Goal: Find contact information: Find contact information

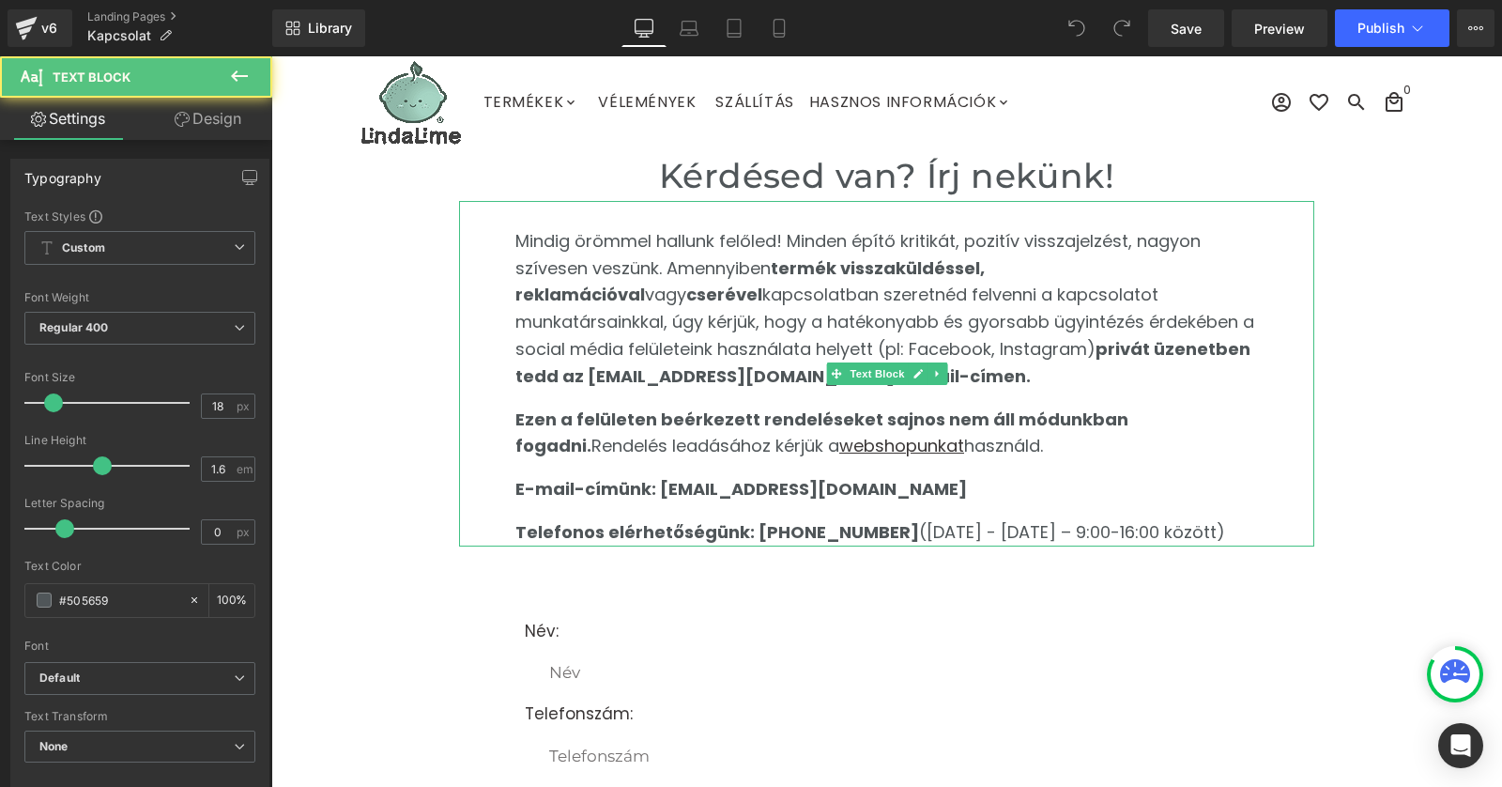
click at [953, 480] on p "E-mail-címünk: [EMAIL_ADDRESS][DOMAIN_NAME]" at bounding box center [887, 489] width 743 height 27
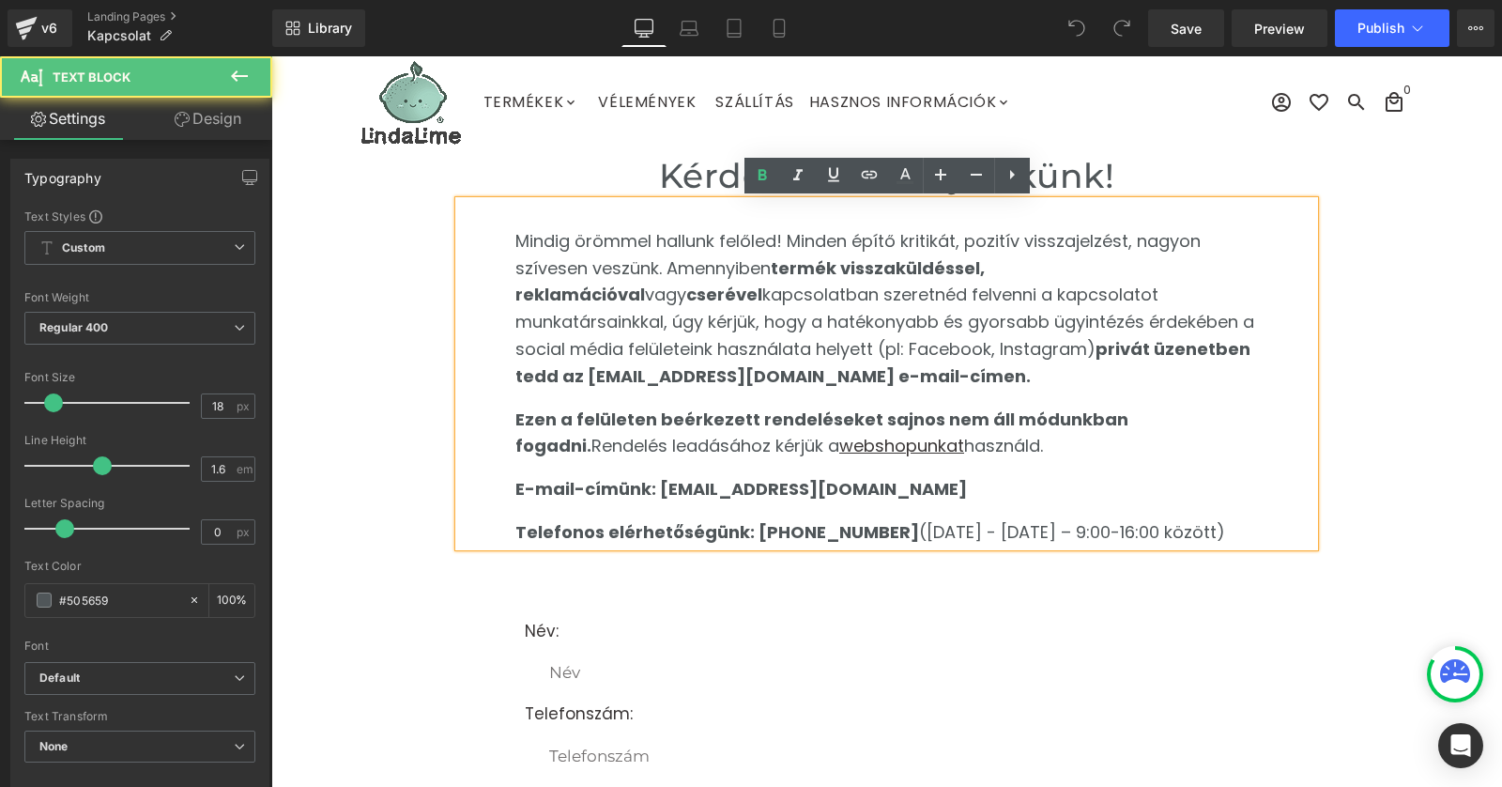
click at [874, 517] on div "Mindig örömmel hallunk felőled! Minden építő kritikát, pozitív visszajelzést, n…" at bounding box center [887, 387] width 743 height 318
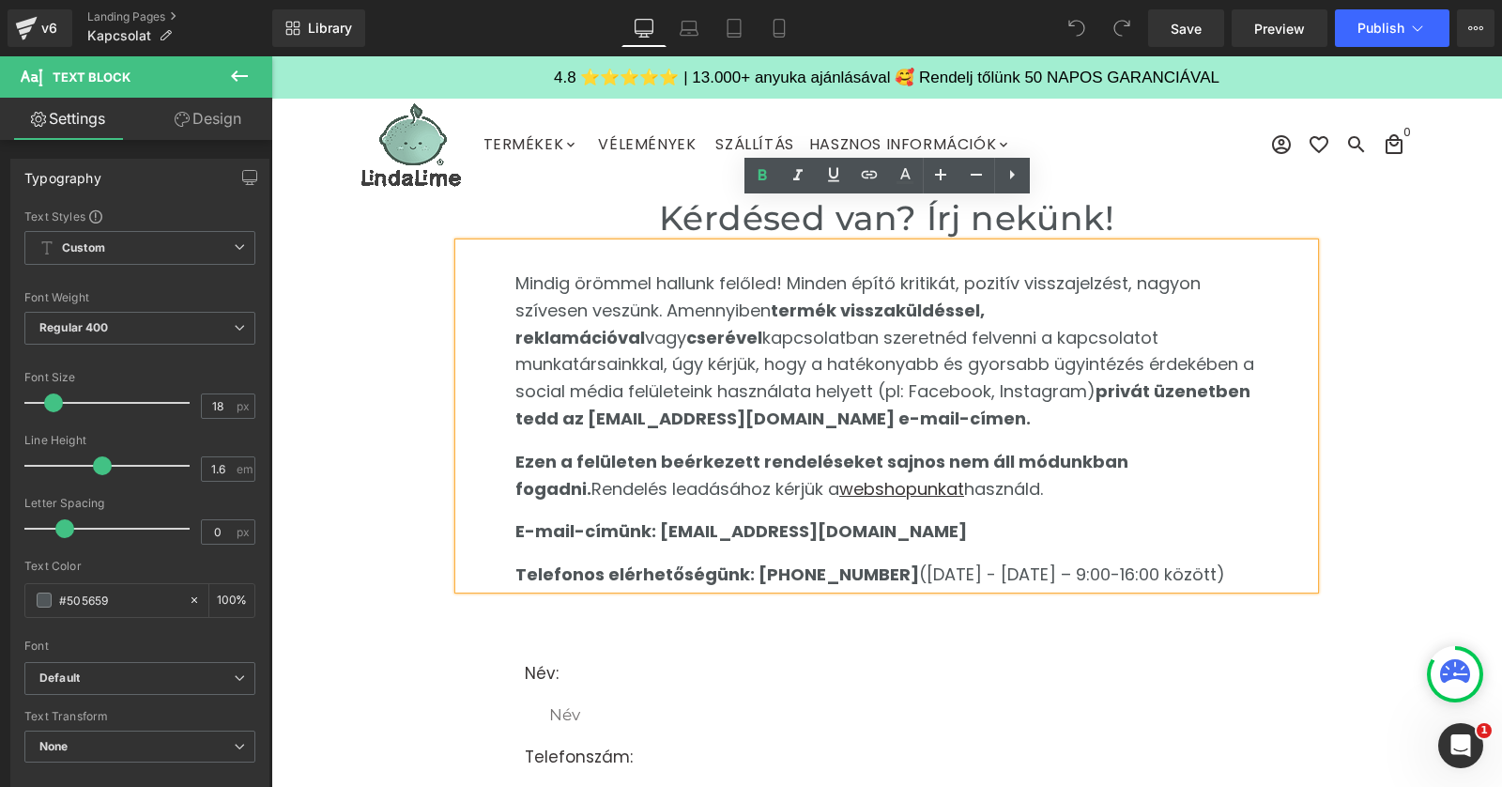
drag, startPoint x: 874, startPoint y: 526, endPoint x: 745, endPoint y: 582, distance: 141.3
click at [747, 583] on strong "Telefonos elérhetőségünk: [PHONE_NUMBER]" at bounding box center [718, 573] width 404 height 23
click at [873, 551] on div "Mindig örömmel hallunk felőled! Minden építő kritikát, pozitív visszajelzést, n…" at bounding box center [887, 429] width 743 height 318
drag, startPoint x: 870, startPoint y: 574, endPoint x: 421, endPoint y: 564, distance: 448.9
click at [424, 569] on div "Kérdésed van? Írj nekünk! Heading Mindig örömmel hallunk felőled! Minden építő …" at bounding box center [886, 777] width 1231 height 1170
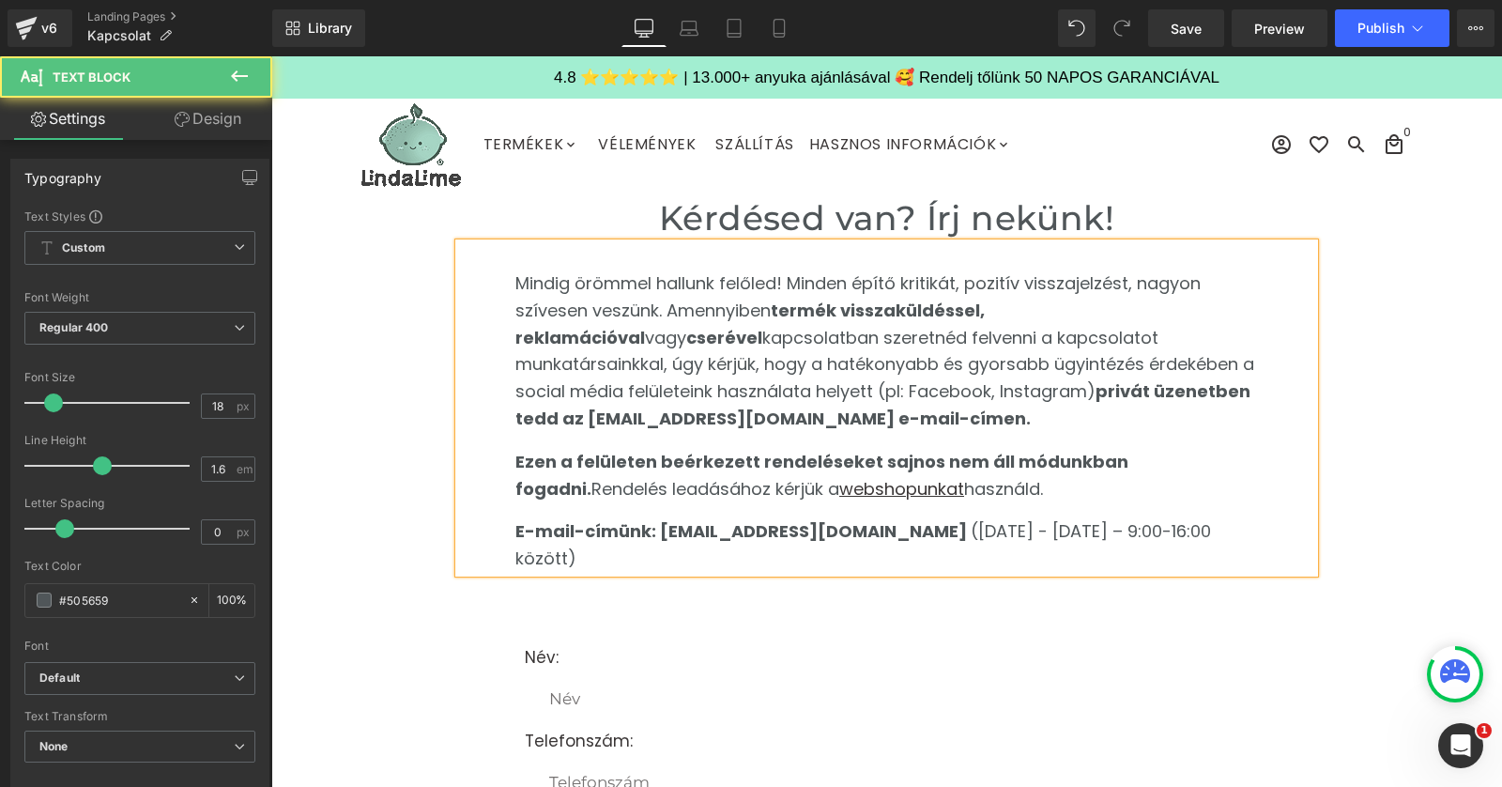
click at [842, 529] on span "([DATE] - [DATE] – 9:00-16:00 között)" at bounding box center [864, 544] width 696 height 51
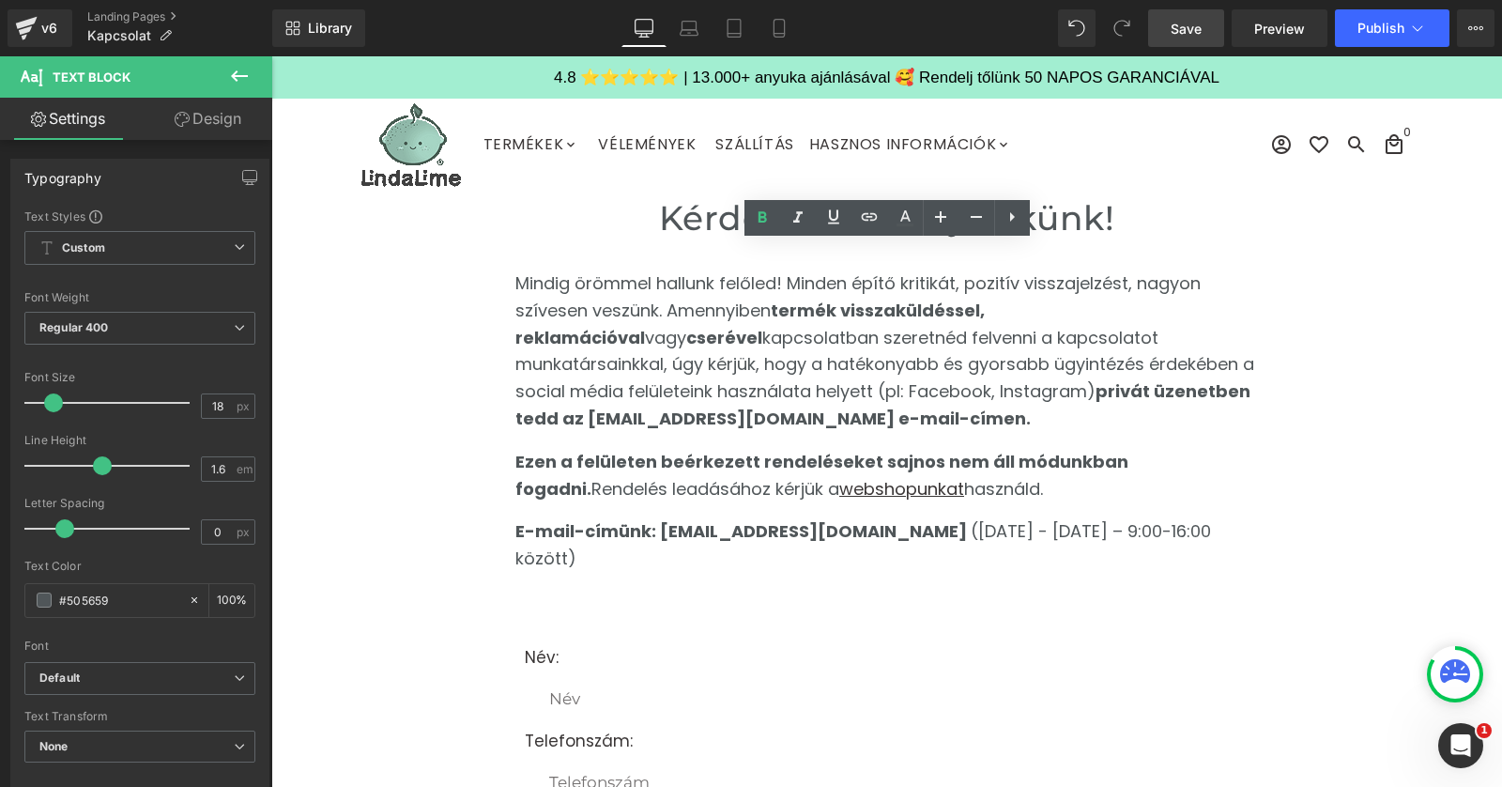
click at [1195, 13] on link "Save" at bounding box center [1186, 28] width 76 height 38
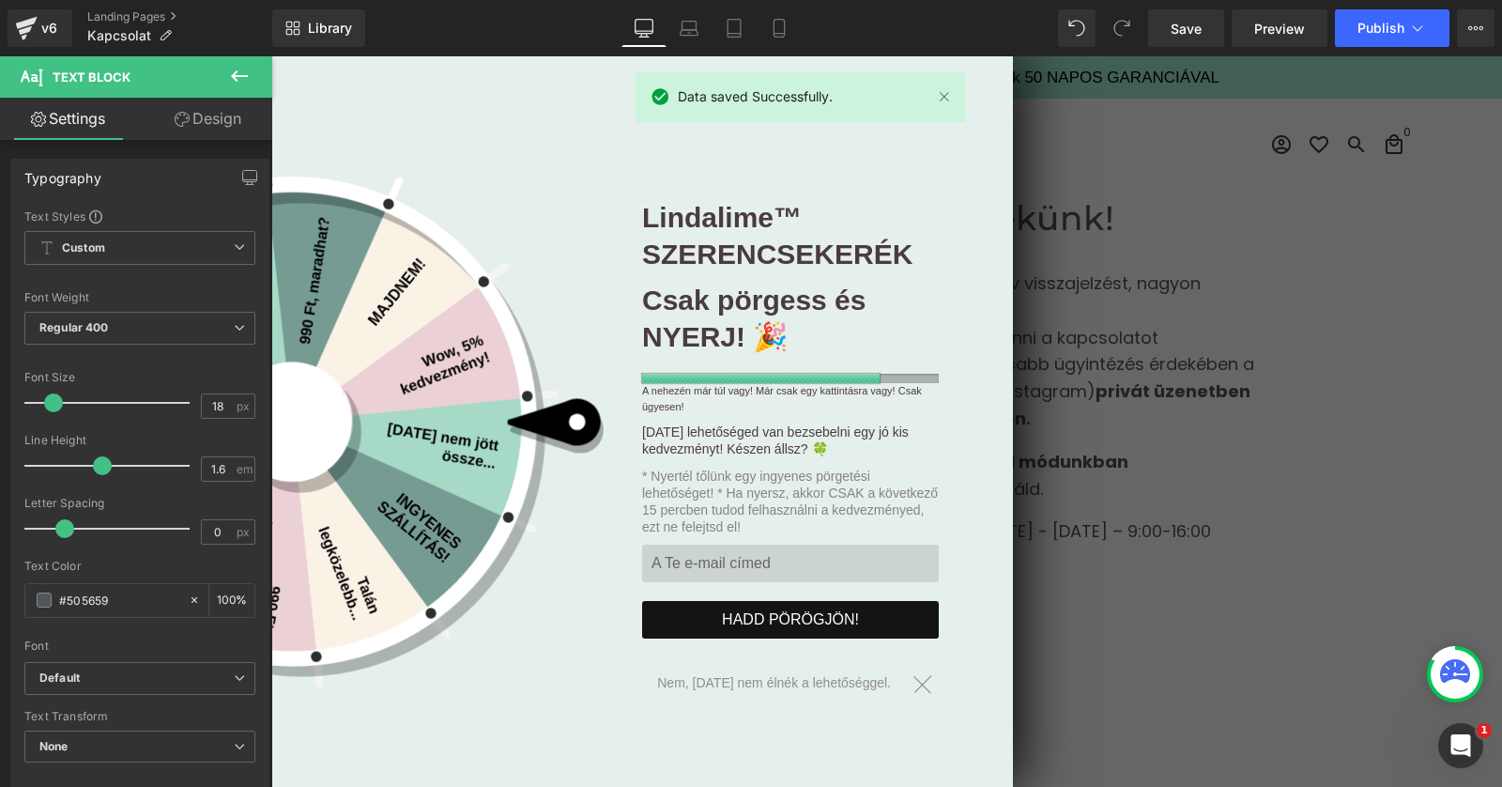
click at [916, 673] on div at bounding box center [922, 683] width 33 height 33
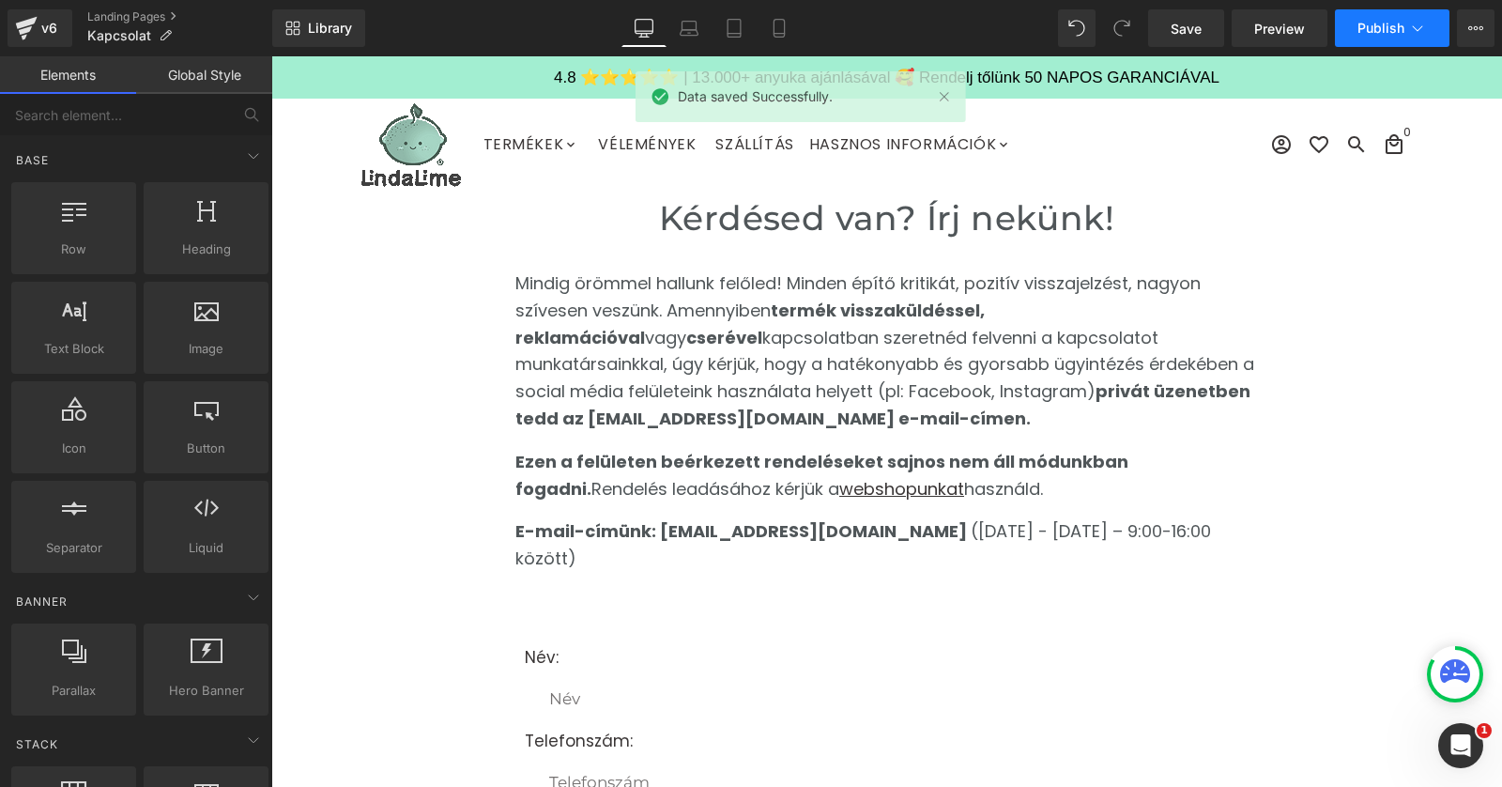
click at [1432, 29] on button "Publish" at bounding box center [1392, 28] width 115 height 38
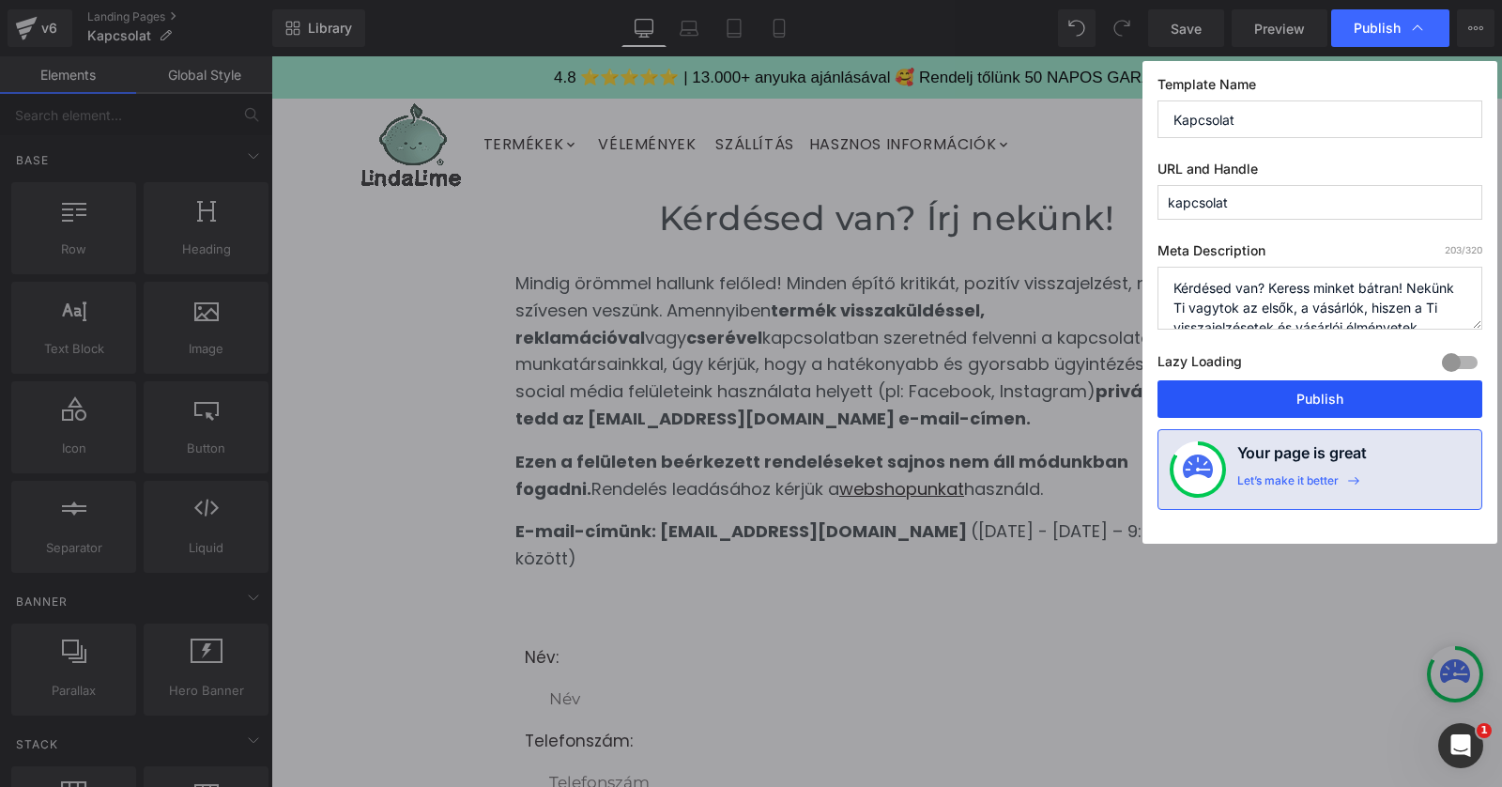
click at [1315, 404] on button "Publish" at bounding box center [1320, 399] width 325 height 38
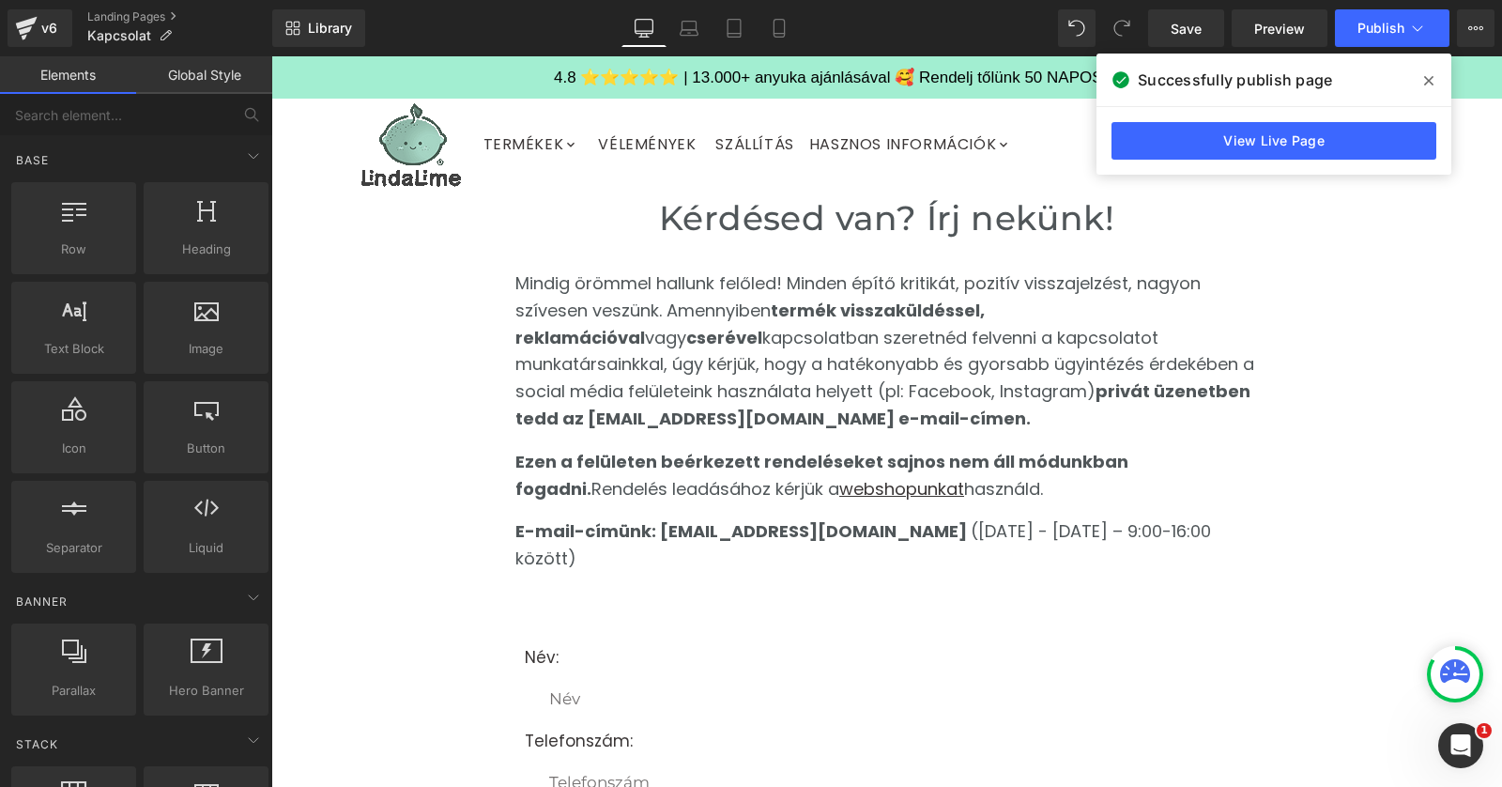
click at [1427, 82] on icon at bounding box center [1428, 80] width 9 height 9
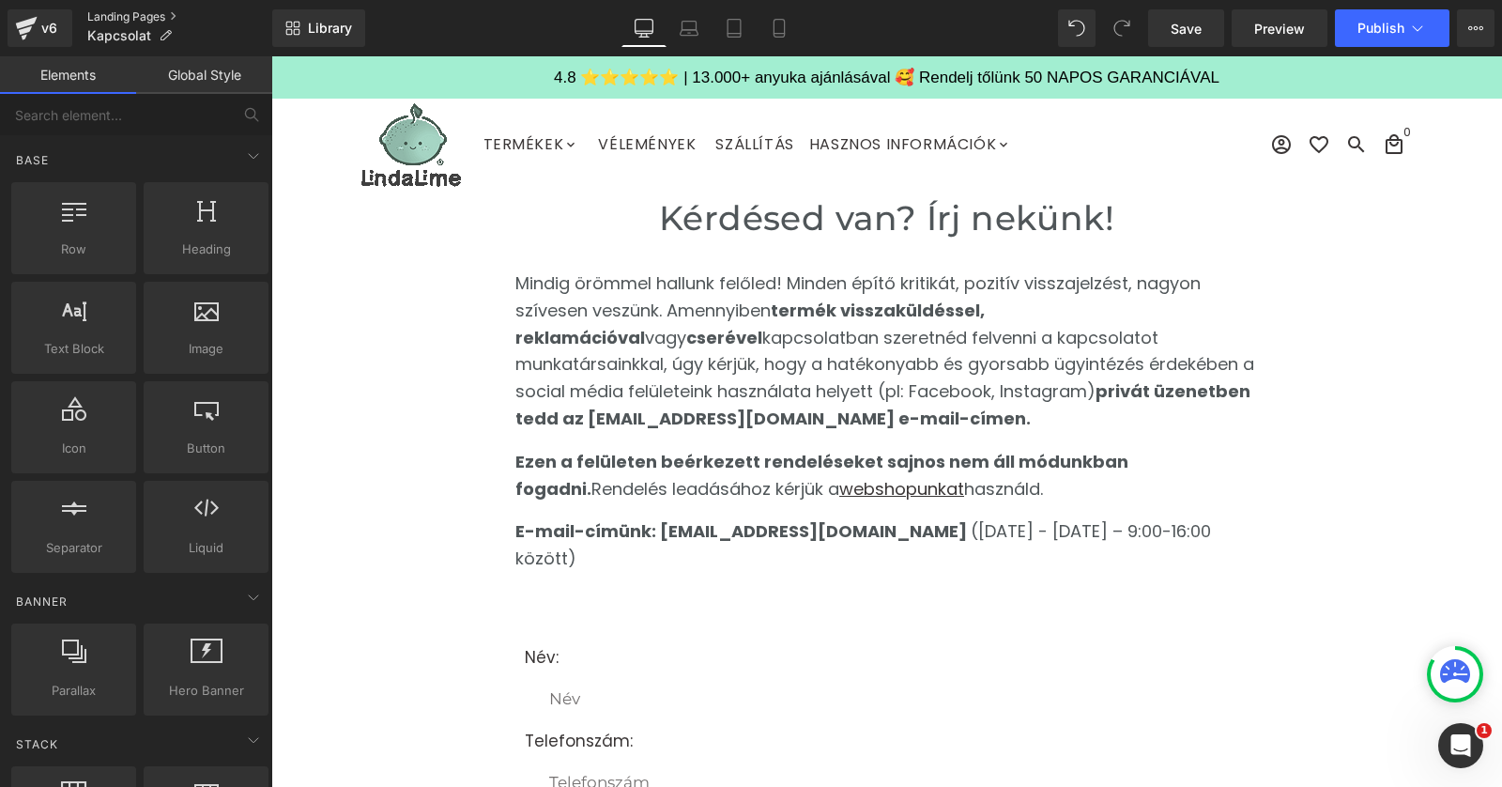
click at [137, 19] on link "Landing Pages" at bounding box center [179, 16] width 185 height 15
